Goal: Find specific page/section: Find specific page/section

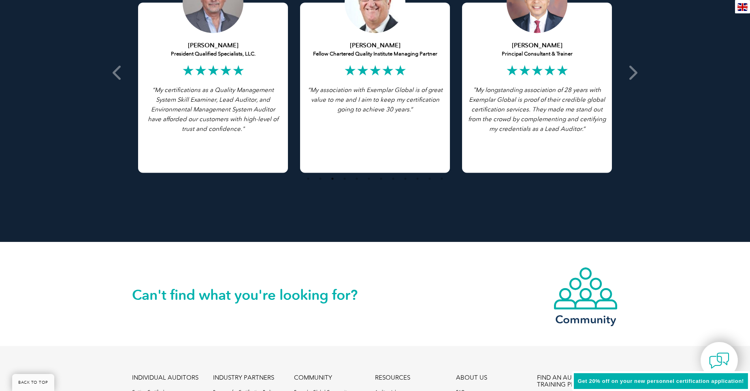
scroll to position [1828, 0]
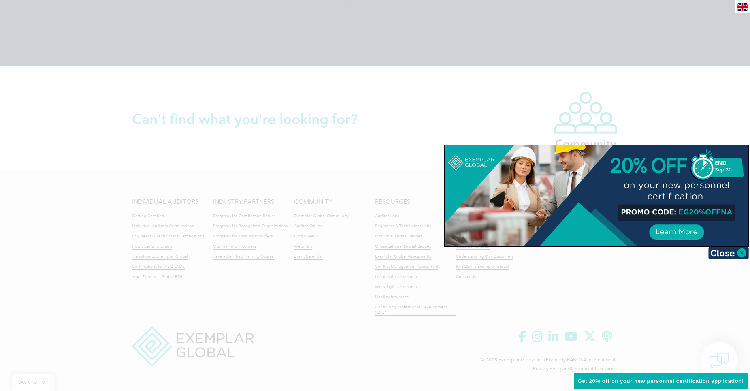
click at [429, 134] on div at bounding box center [375, 195] width 750 height 391
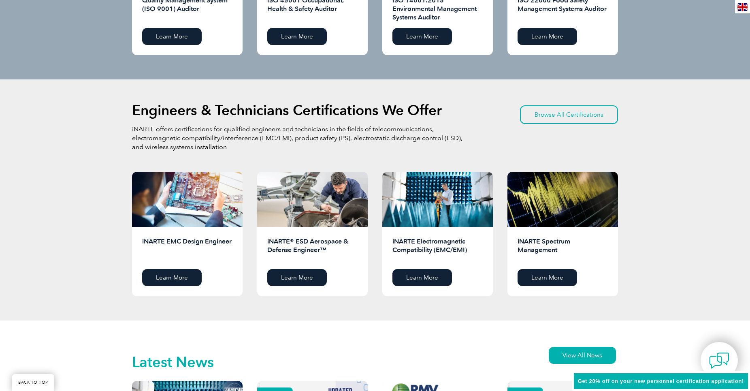
scroll to position [0, 0]
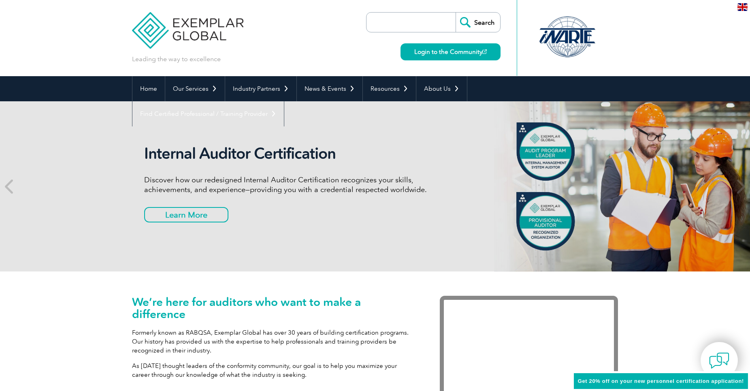
click at [403, 22] on input "search" at bounding box center [413, 22] width 85 height 19
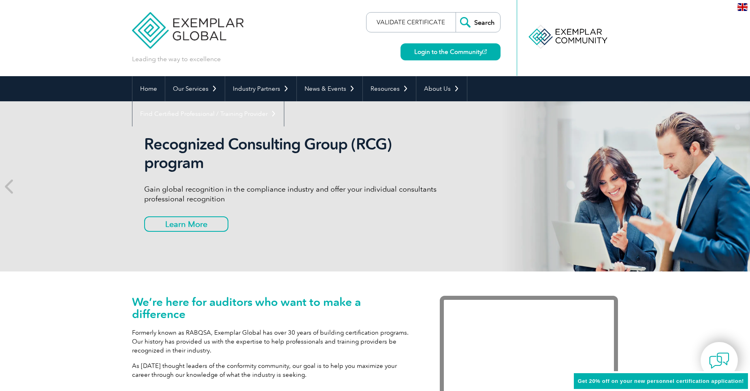
type input "VALIDATE CERTIFICATE"
click at [456, 13] on input "Search" at bounding box center [478, 22] width 45 height 19
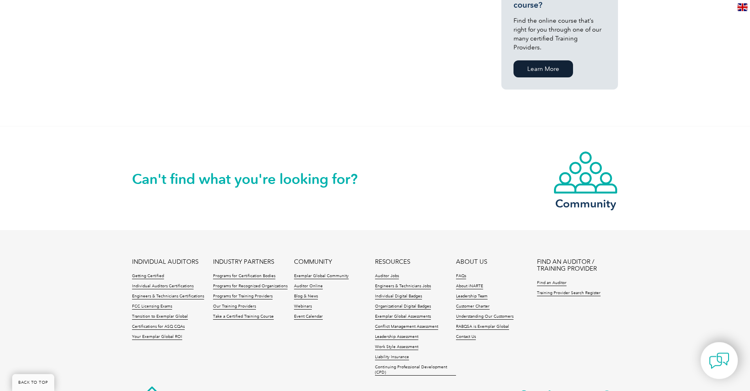
scroll to position [649, 0]
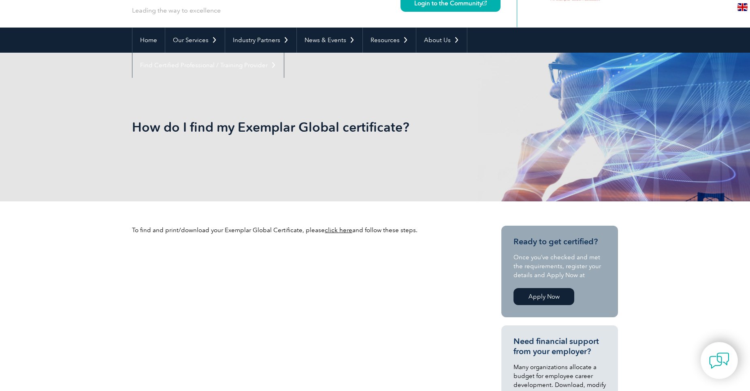
scroll to position [41, 0]
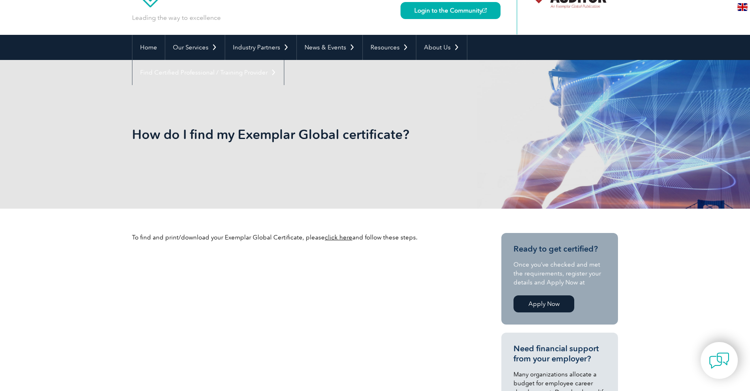
click at [337, 239] on link "click here" at bounding box center [339, 237] width 28 height 7
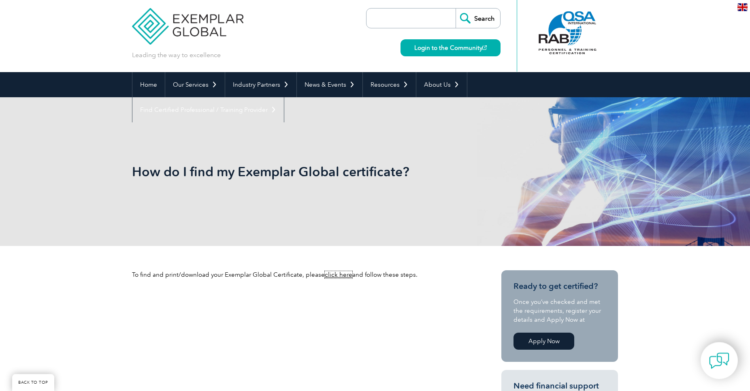
scroll to position [0, 0]
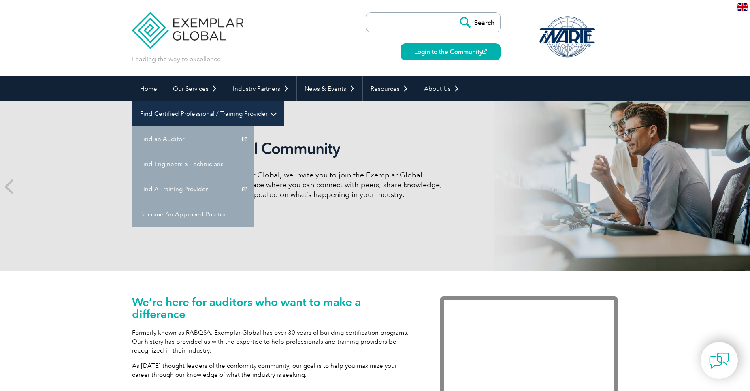
click at [284, 101] on link "Find Certified Professional / Training Provider" at bounding box center [207, 113] width 151 height 25
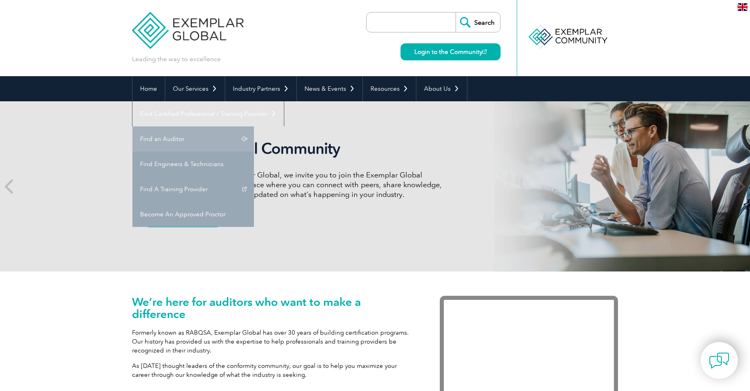
click at [254, 126] on link "Find an Auditor" at bounding box center [193, 138] width 122 height 25
